Goal: Find specific page/section: Find specific page/section

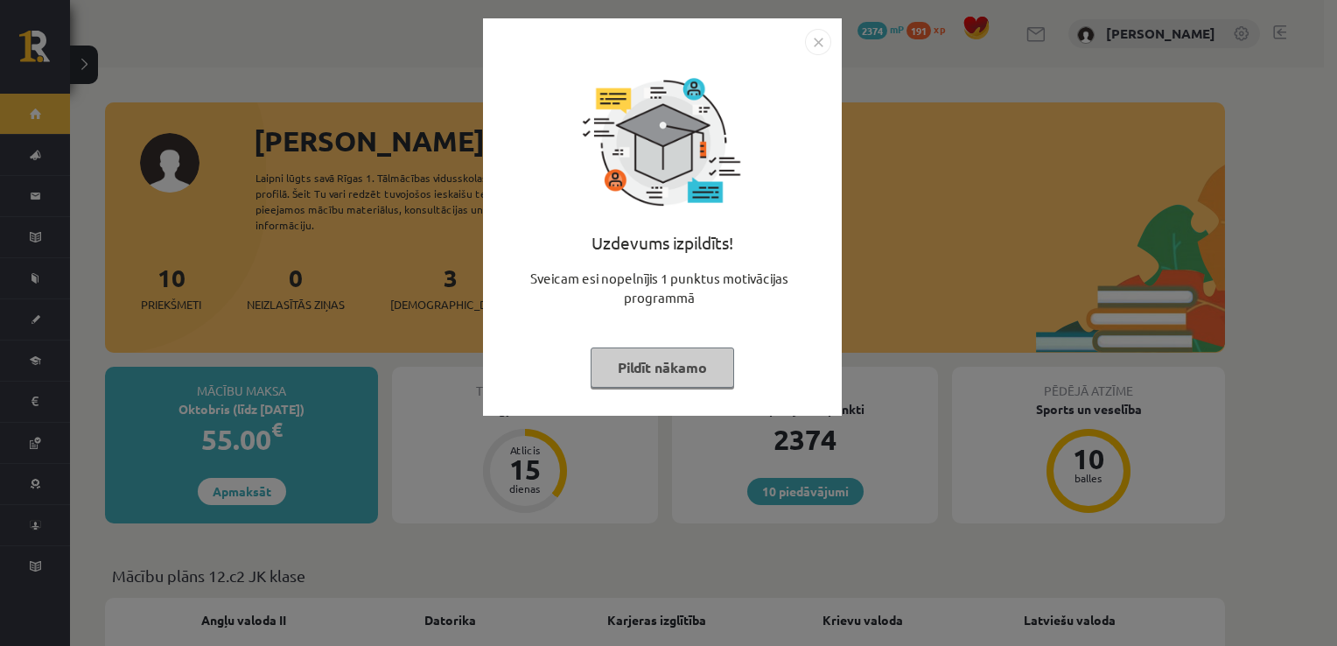
click at [811, 52] on img "Close" at bounding box center [818, 42] width 26 height 26
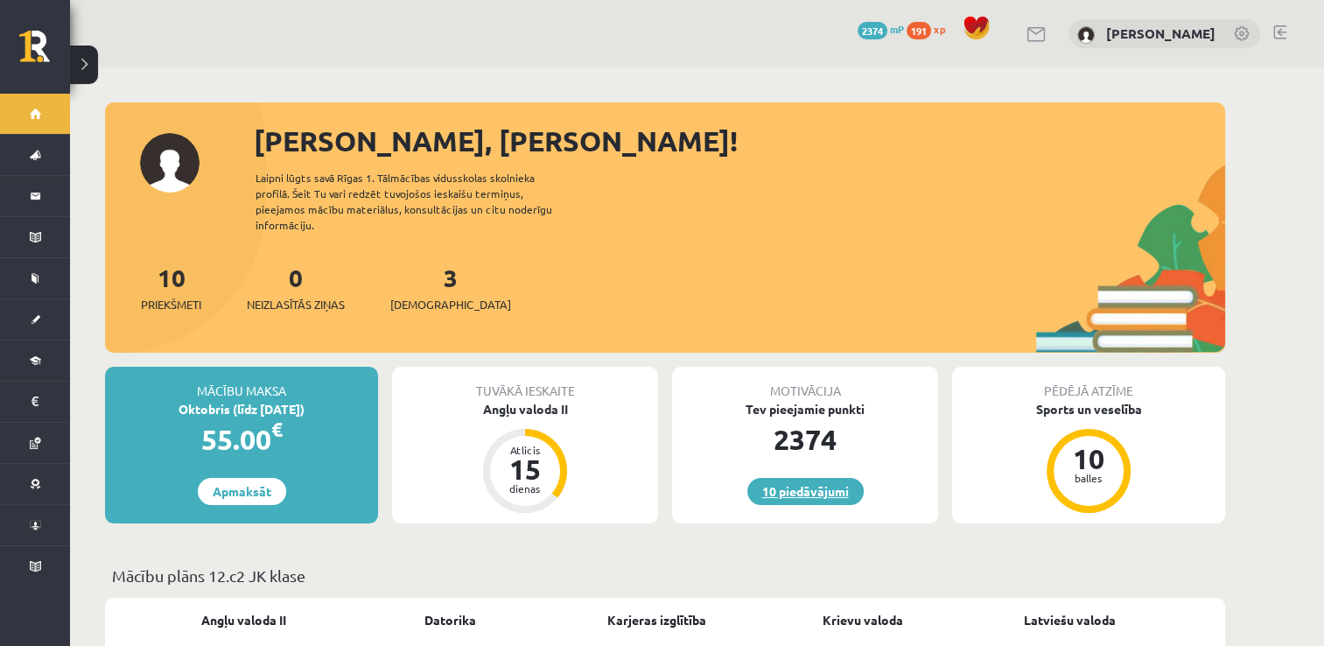
click at [802, 478] on link "10 piedāvājumi" at bounding box center [805, 491] width 116 height 27
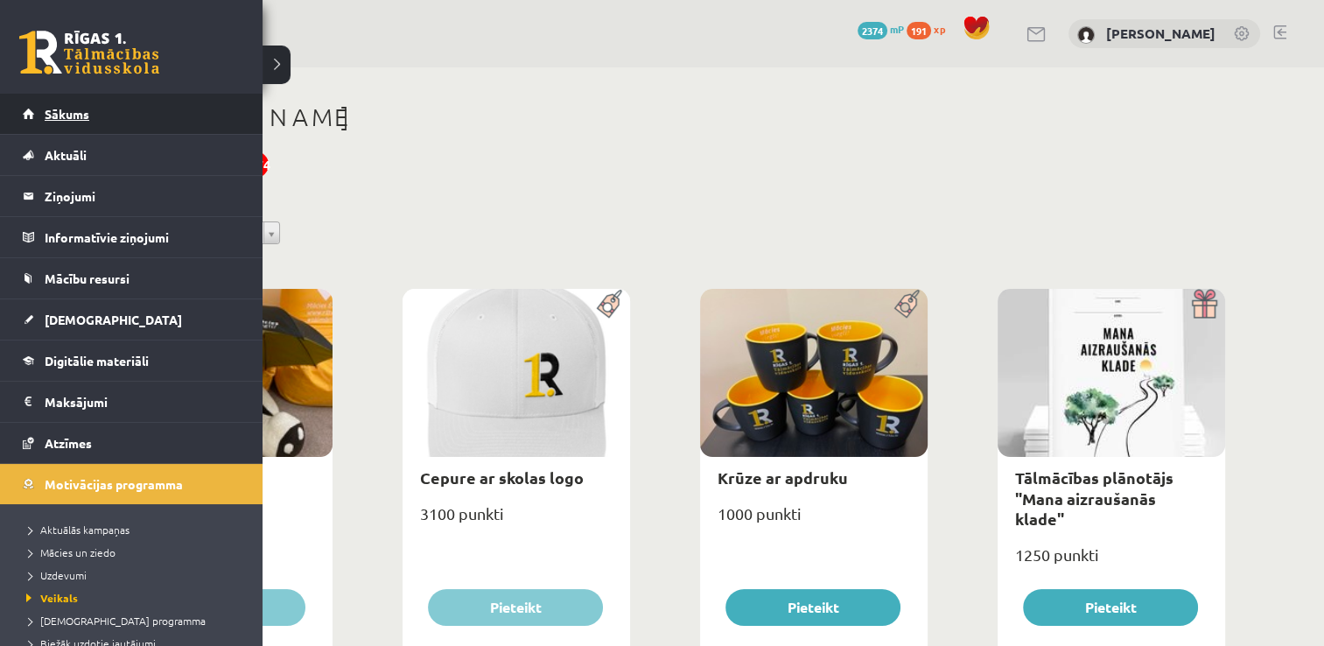
click at [45, 116] on span "Sākums" at bounding box center [67, 114] width 45 height 16
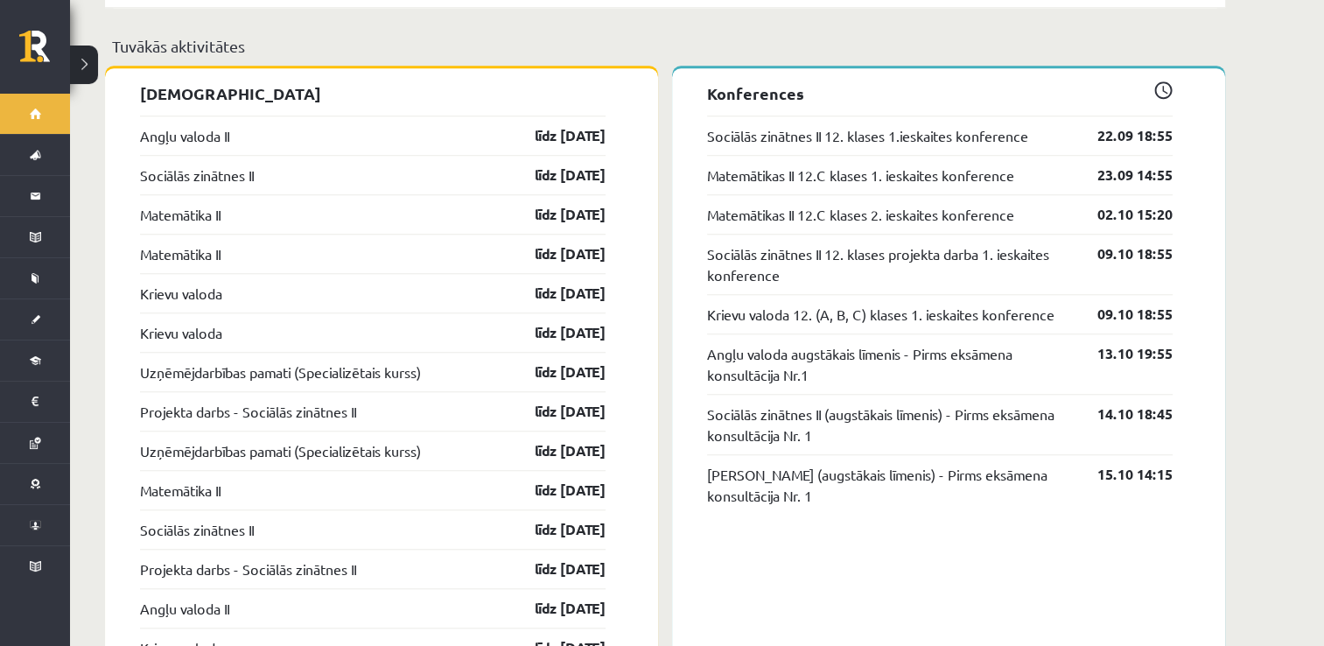
scroll to position [1420, 0]
